Goal: Task Accomplishment & Management: Use online tool/utility

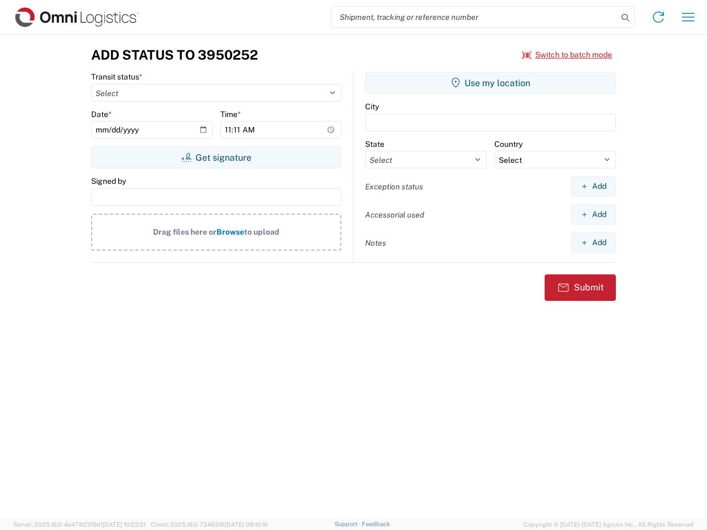
click at [475, 17] on input "search" at bounding box center [474, 17] width 286 height 21
click at [625, 18] on icon at bounding box center [625, 17] width 15 height 15
click at [658, 17] on icon at bounding box center [659, 17] width 18 height 18
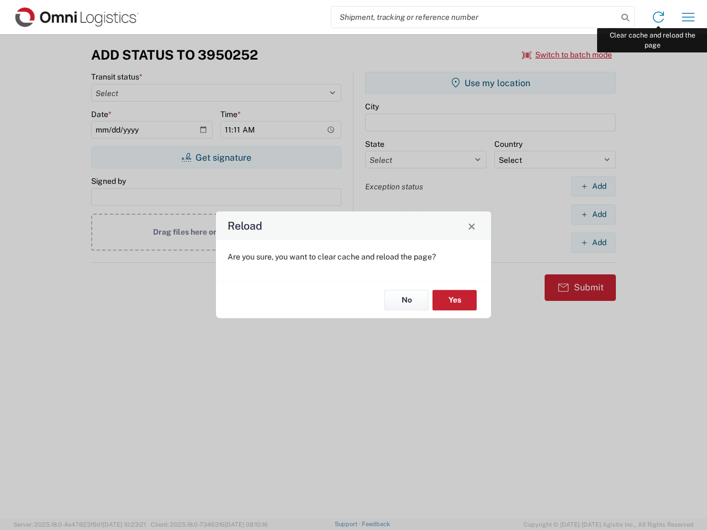
click at [688, 17] on div "Reload Are you sure, you want to clear cache and reload the page? No Yes" at bounding box center [353, 265] width 707 height 530
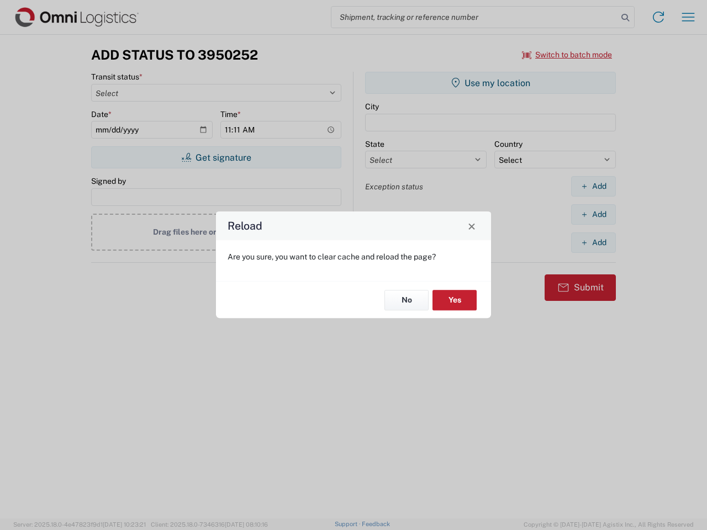
click at [567, 55] on div "Reload Are you sure, you want to clear cache and reload the page? No Yes" at bounding box center [353, 265] width 707 height 530
click at [216, 157] on div "Reload Are you sure, you want to clear cache and reload the page? No Yes" at bounding box center [353, 265] width 707 height 530
click at [491, 83] on div "Reload Are you sure, you want to clear cache and reload the page? No Yes" at bounding box center [353, 265] width 707 height 530
click at [593, 186] on div "Reload Are you sure, you want to clear cache and reload the page? No Yes" at bounding box center [353, 265] width 707 height 530
click at [593, 214] on div "Reload Are you sure, you want to clear cache and reload the page? No Yes" at bounding box center [353, 265] width 707 height 530
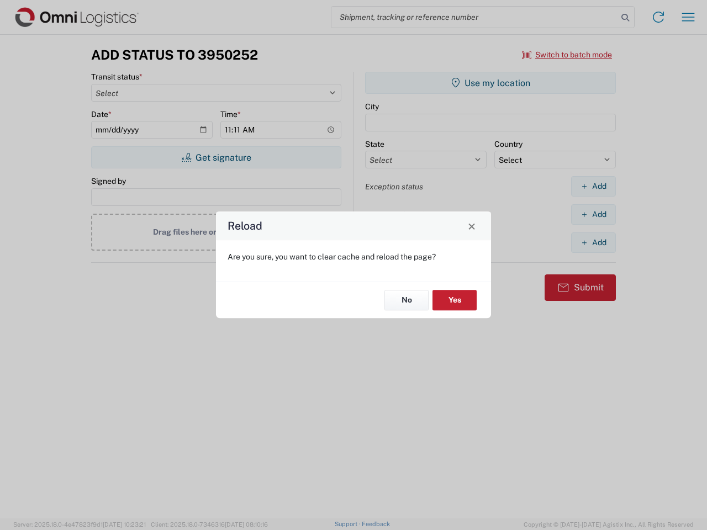
click at [593, 243] on div "Reload Are you sure, you want to clear cache and reload the page? No Yes" at bounding box center [353, 265] width 707 height 530
